Goal: Find specific page/section: Find specific page/section

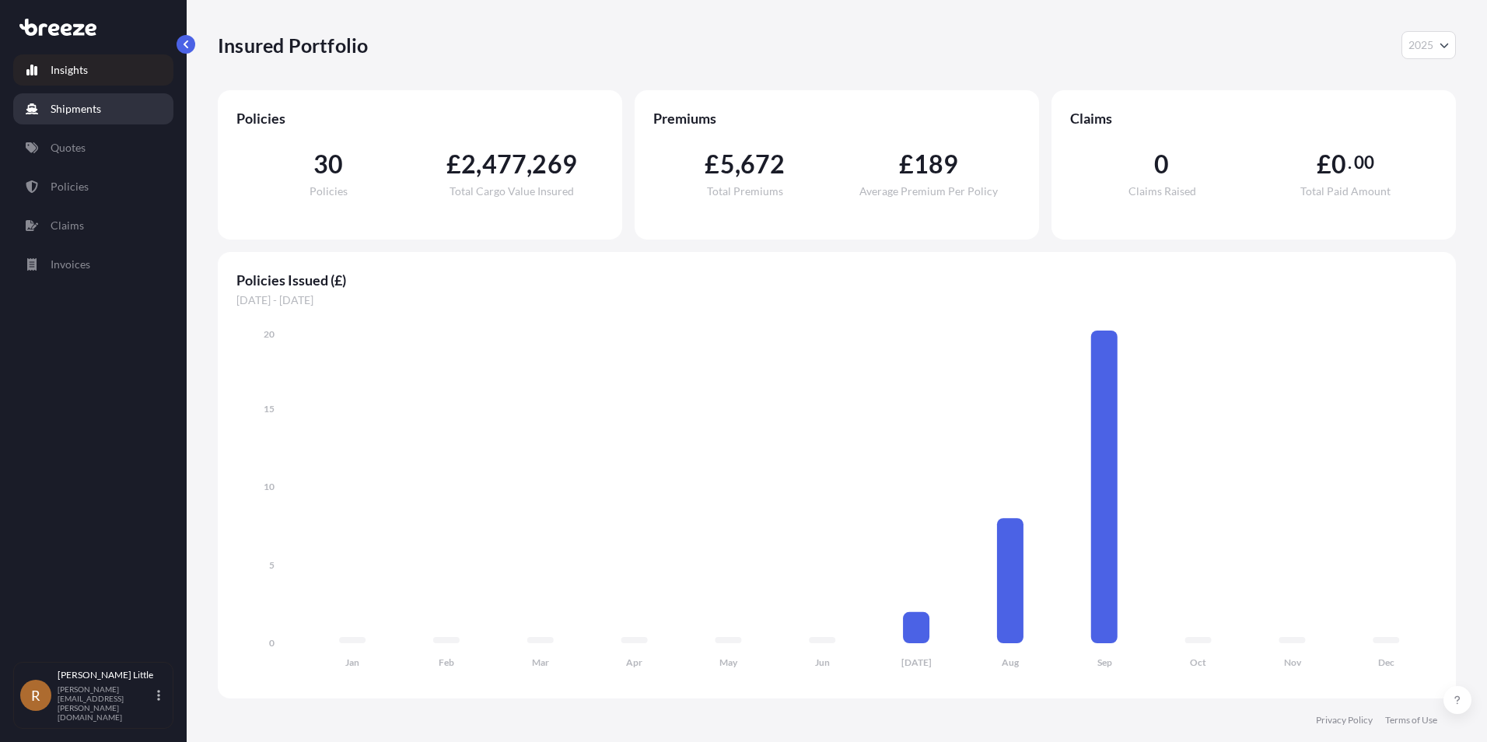
select select "2025"
click at [89, 109] on p "Shipments" at bounding box center [76, 109] width 51 height 16
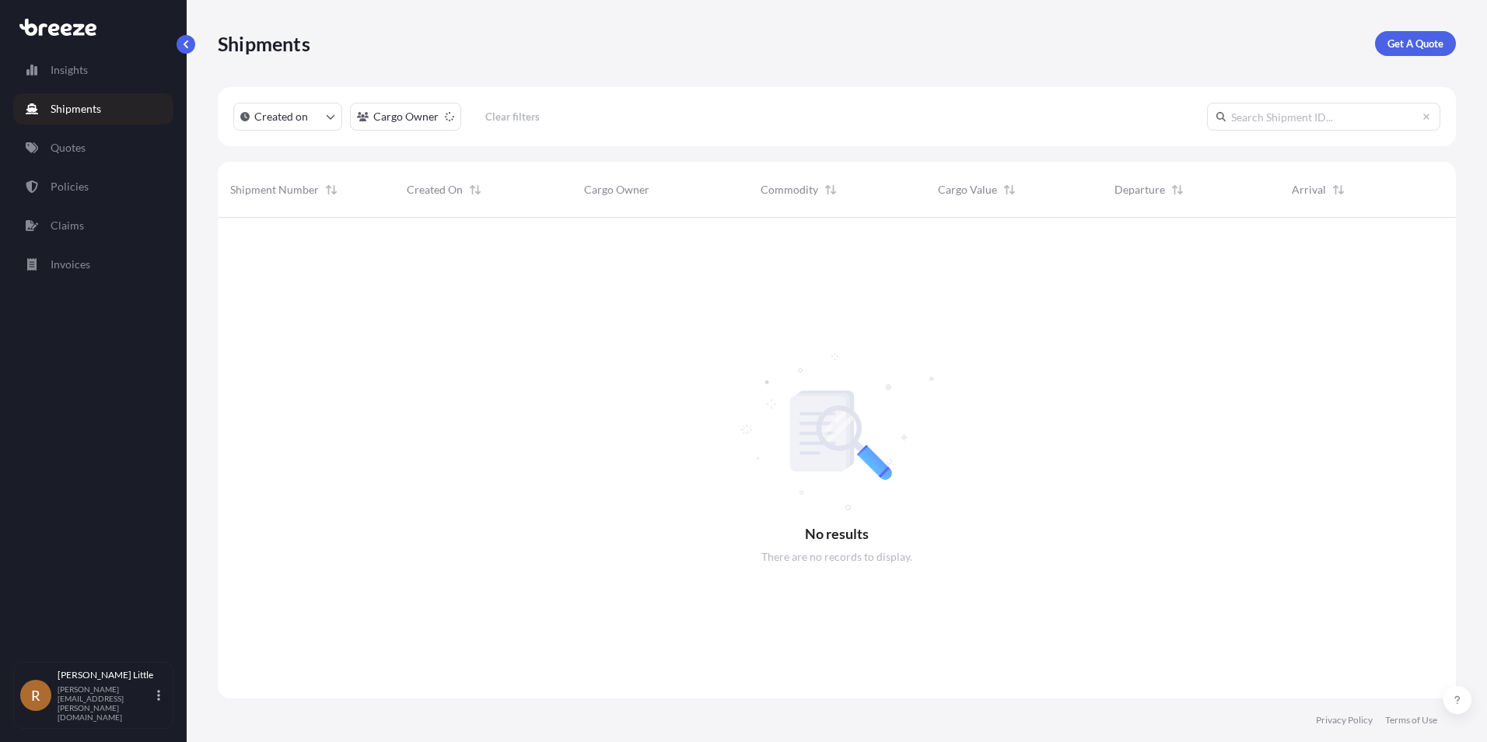
scroll to position [525, 1227]
click at [110, 142] on link "Quotes" at bounding box center [93, 147] width 160 height 31
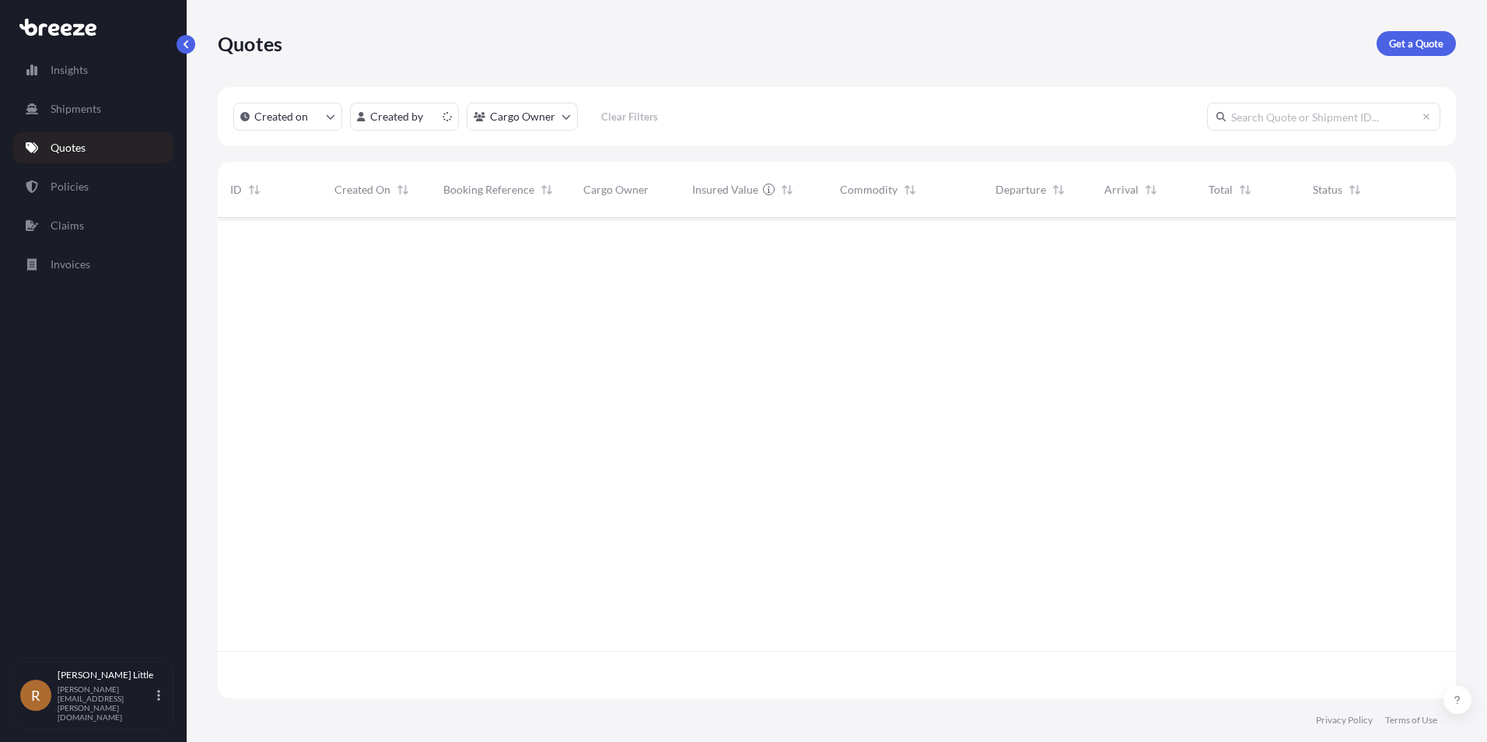
scroll to position [478, 1227]
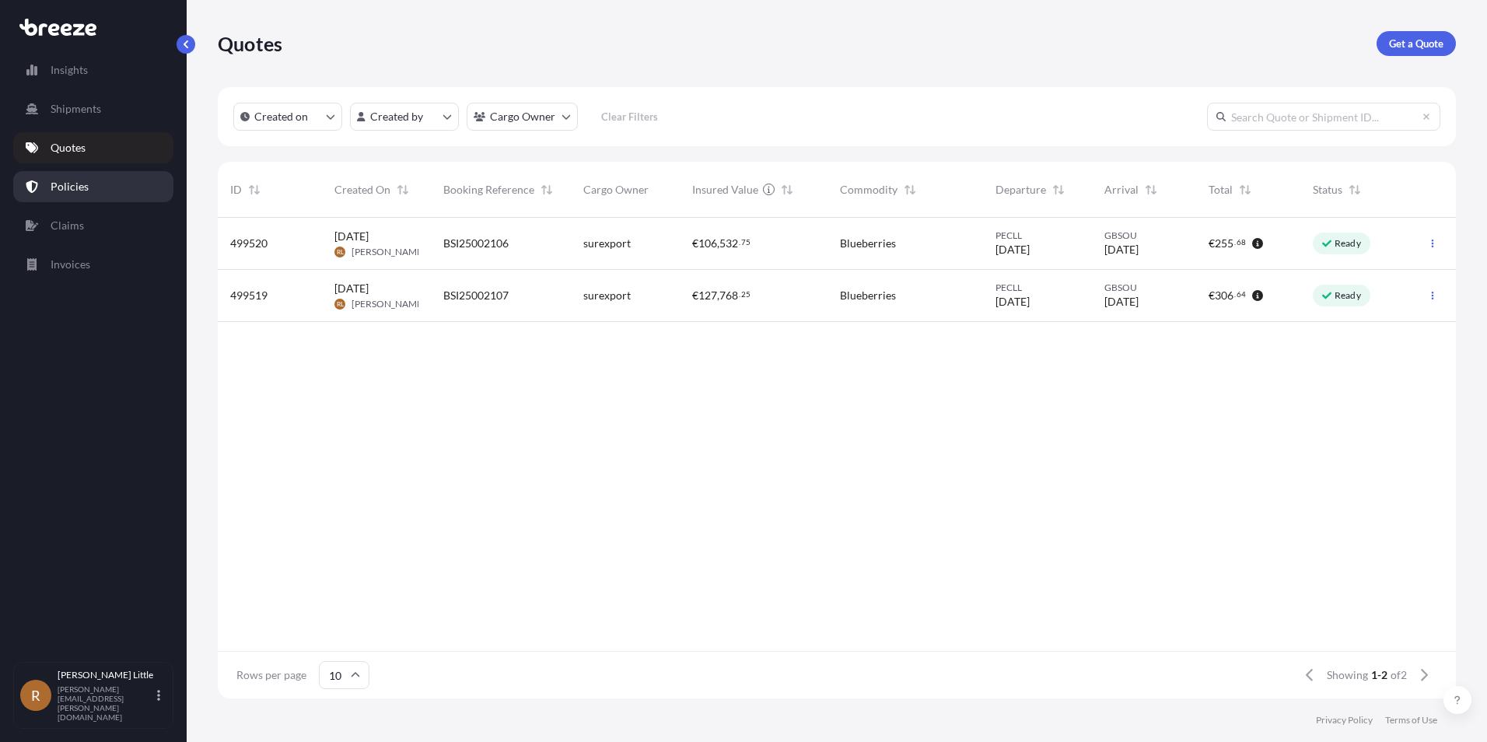
click at [75, 187] on p "Policies" at bounding box center [70, 187] width 38 height 16
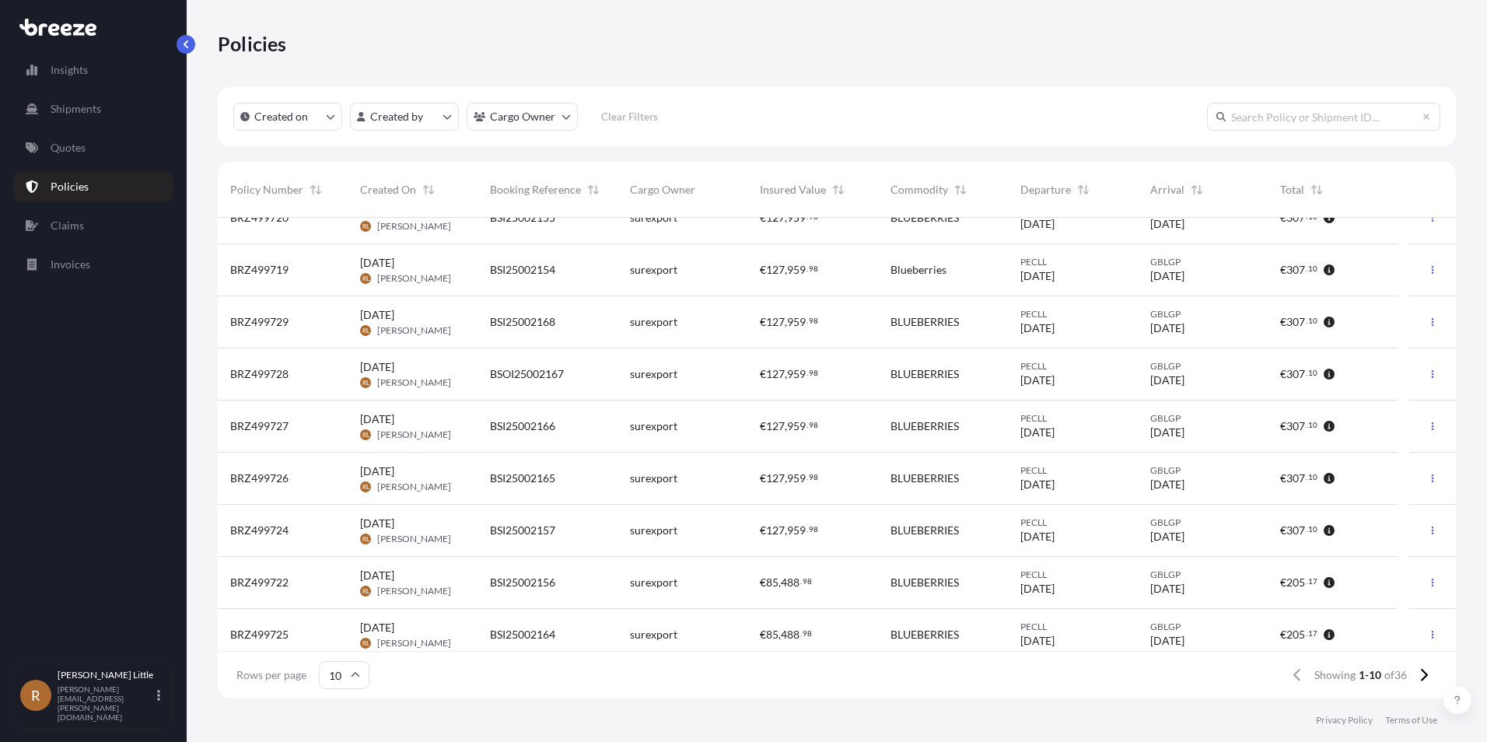
scroll to position [88, 0]
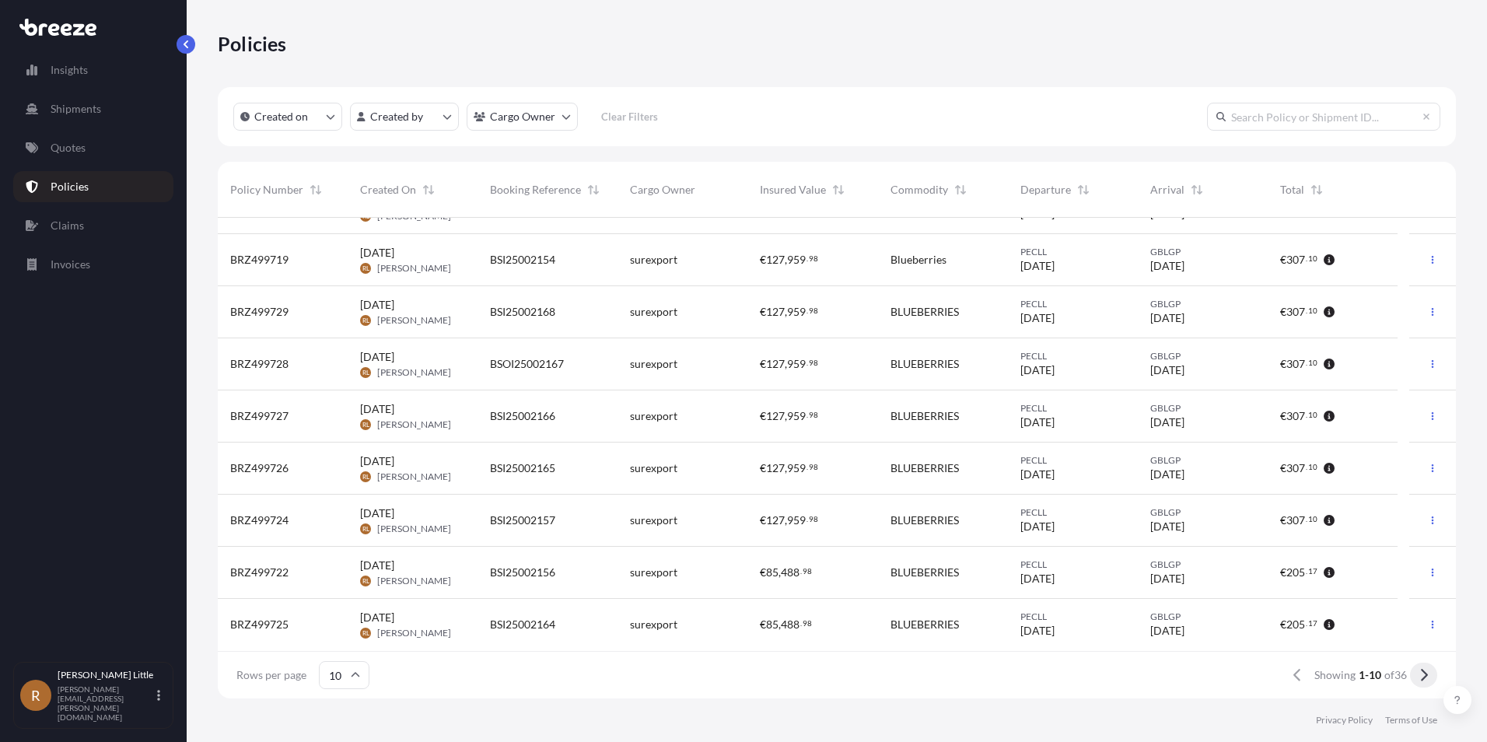
click at [1427, 678] on icon at bounding box center [1424, 675] width 9 height 14
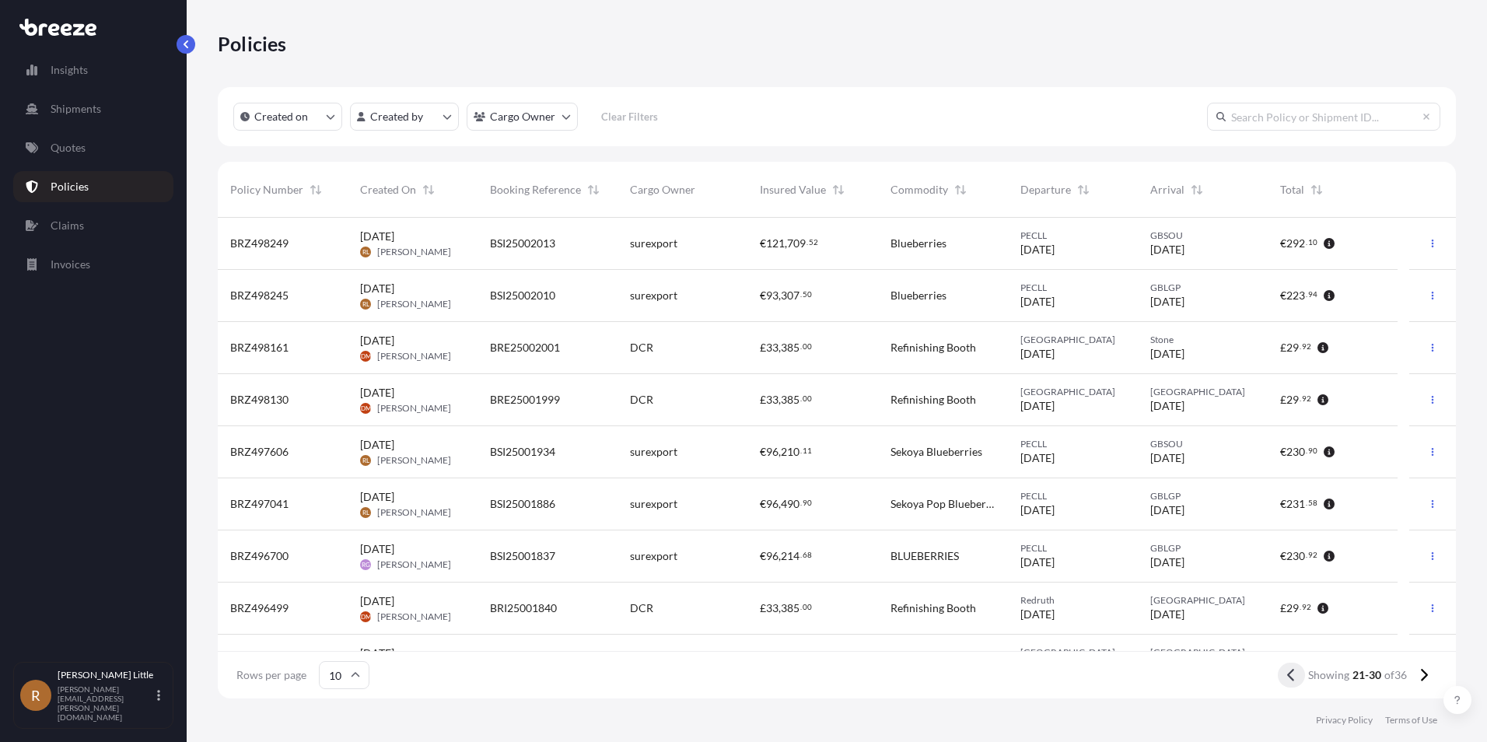
click at [1290, 675] on icon at bounding box center [1291, 675] width 9 height 14
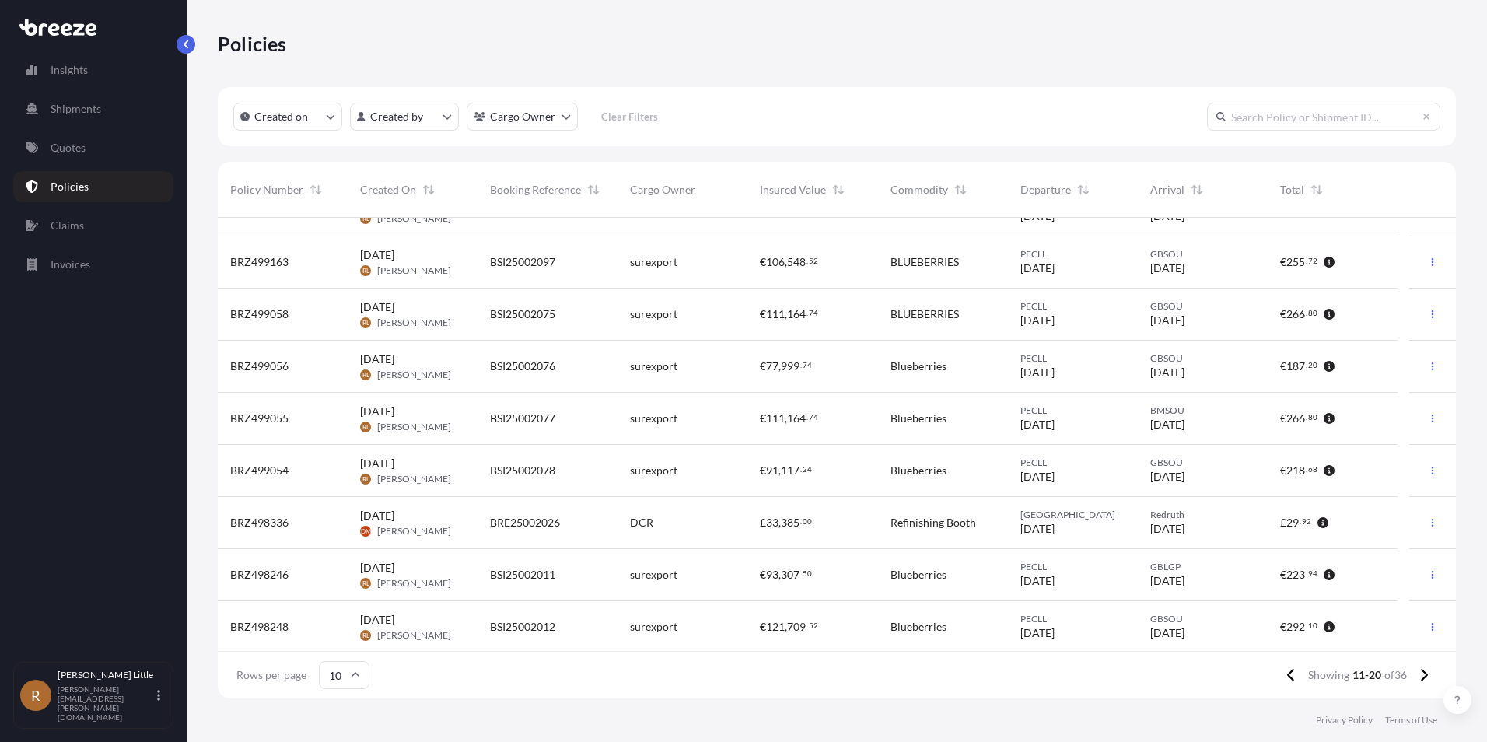
scroll to position [88, 0]
